Goal: Find specific page/section: Find specific page/section

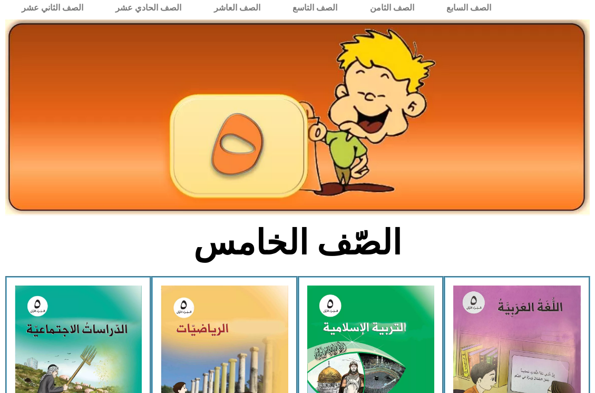
scroll to position [53, 0]
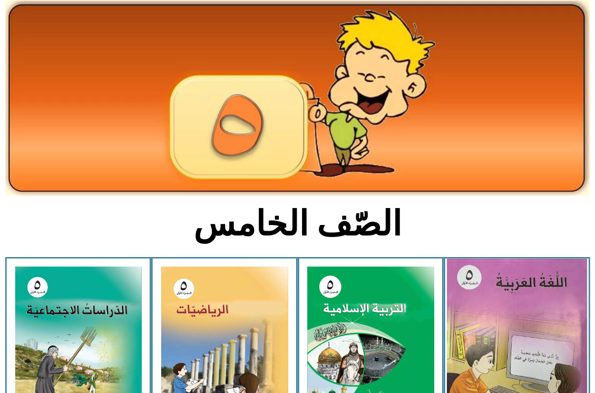
click at [532, 311] on img at bounding box center [517, 346] width 140 height 175
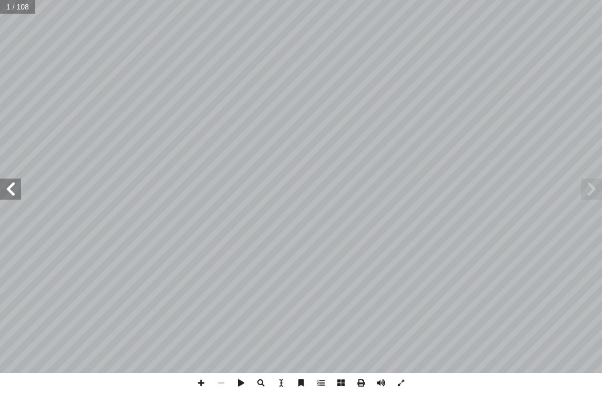
click at [13, 191] on span at bounding box center [10, 189] width 21 height 21
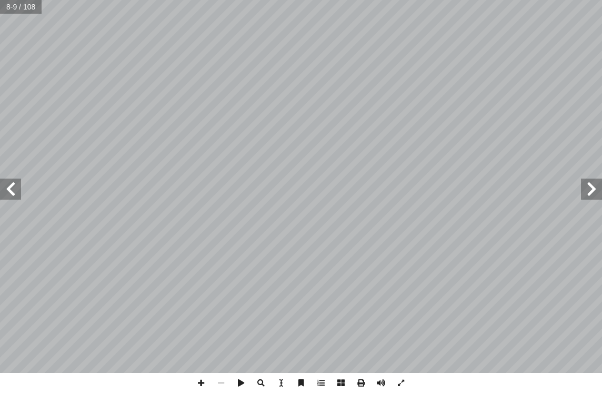
click at [14, 191] on span at bounding box center [10, 189] width 21 height 21
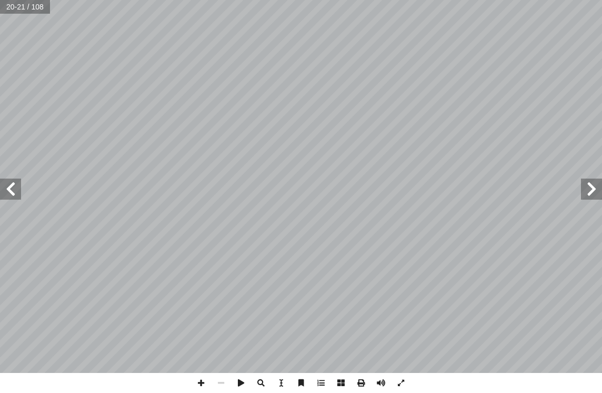
click at [14, 191] on span at bounding box center [10, 189] width 21 height 21
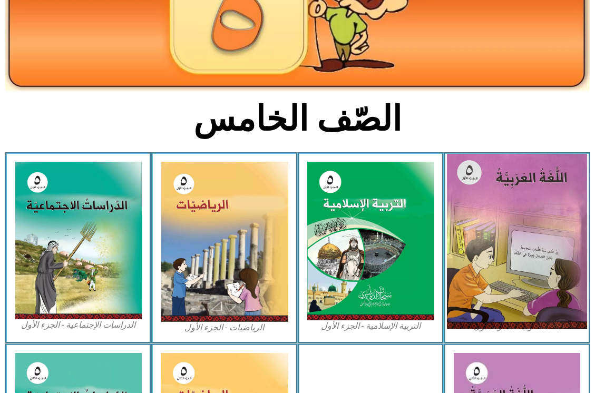
scroll to position [158, 0]
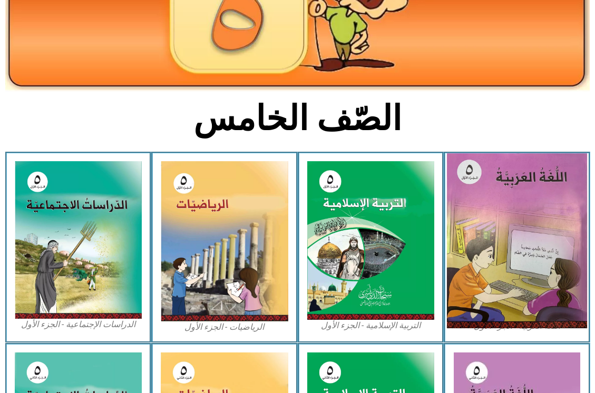
click at [524, 220] on img at bounding box center [517, 240] width 140 height 175
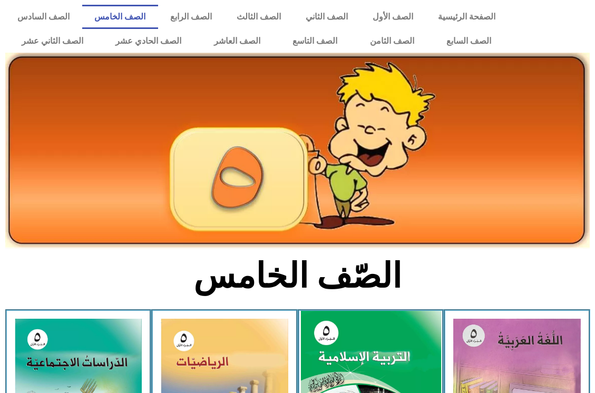
scroll to position [0, 0]
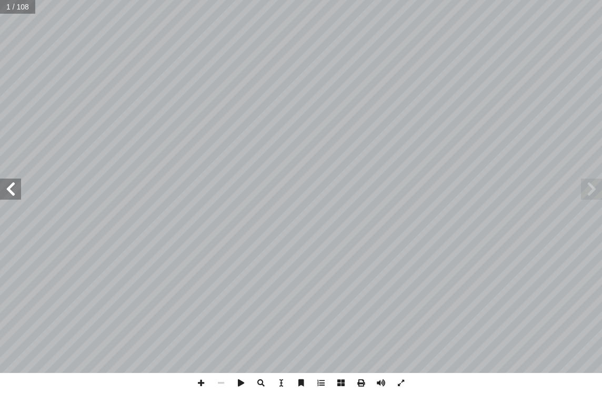
click at [11, 195] on span at bounding box center [10, 189] width 21 height 21
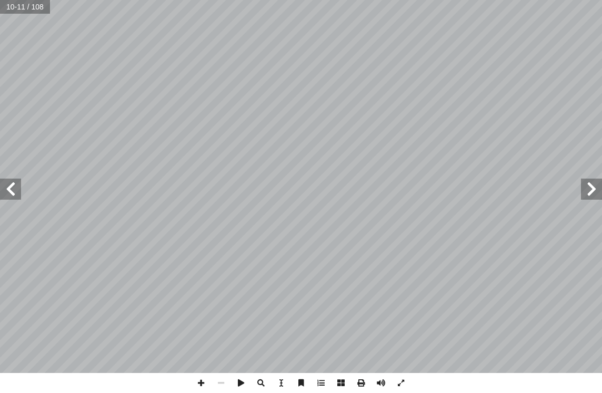
click at [11, 195] on span at bounding box center [10, 189] width 21 height 21
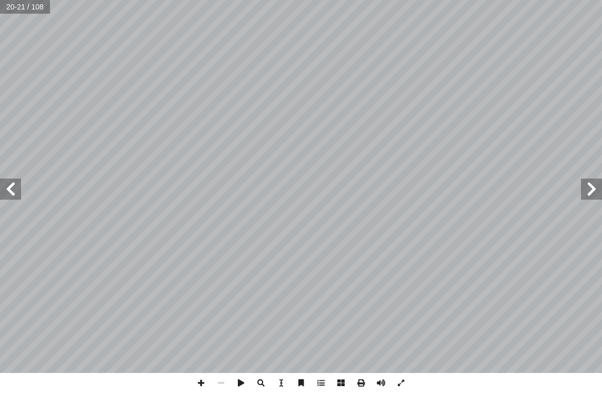
click at [584, 187] on span at bounding box center [591, 189] width 21 height 21
click at [15, 192] on span at bounding box center [10, 189] width 21 height 21
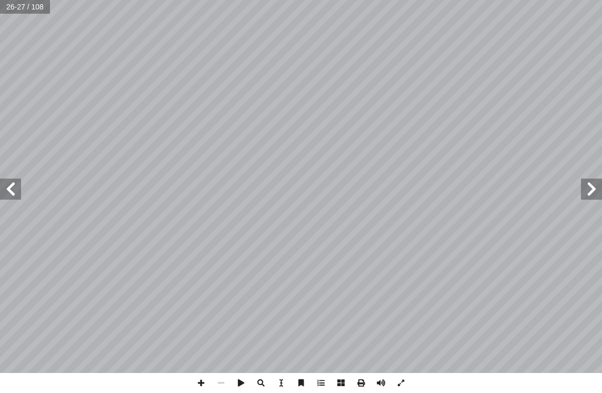
click at [594, 190] on span at bounding box center [591, 189] width 21 height 21
click at [592, 193] on span at bounding box center [591, 189] width 21 height 21
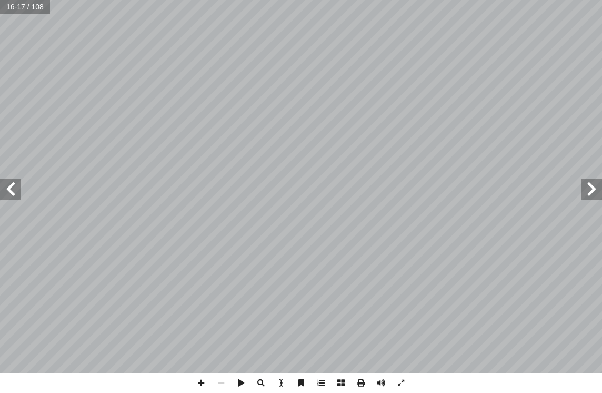
click at [592, 193] on span at bounding box center [591, 189] width 21 height 21
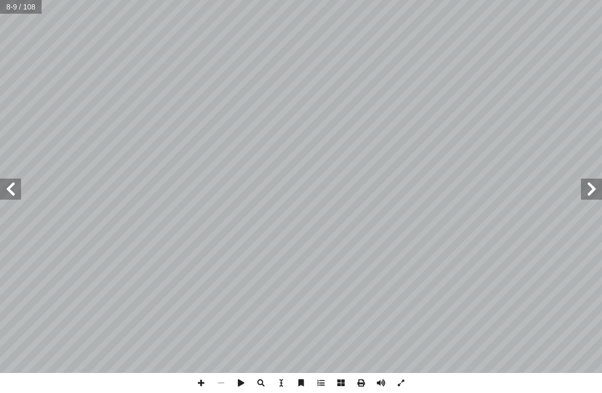
click at [592, 193] on span at bounding box center [591, 189] width 21 height 21
